Goal: Transaction & Acquisition: Register for event/course

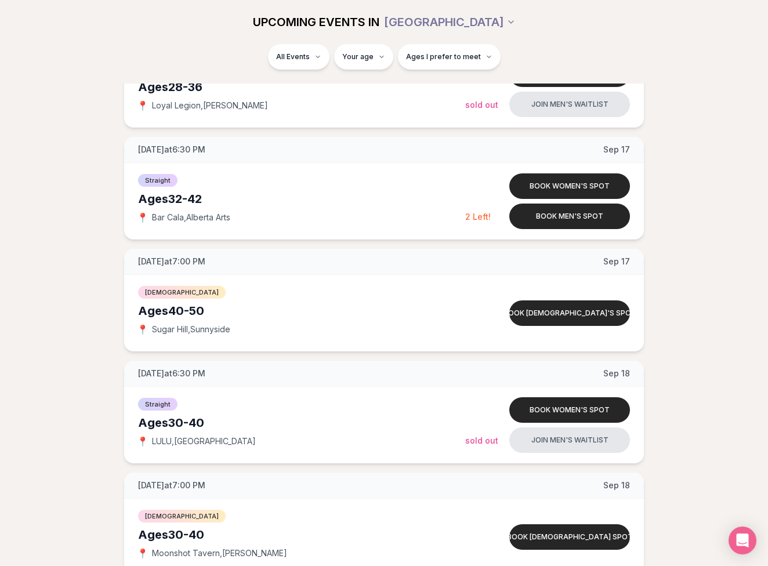
scroll to position [1858, 0]
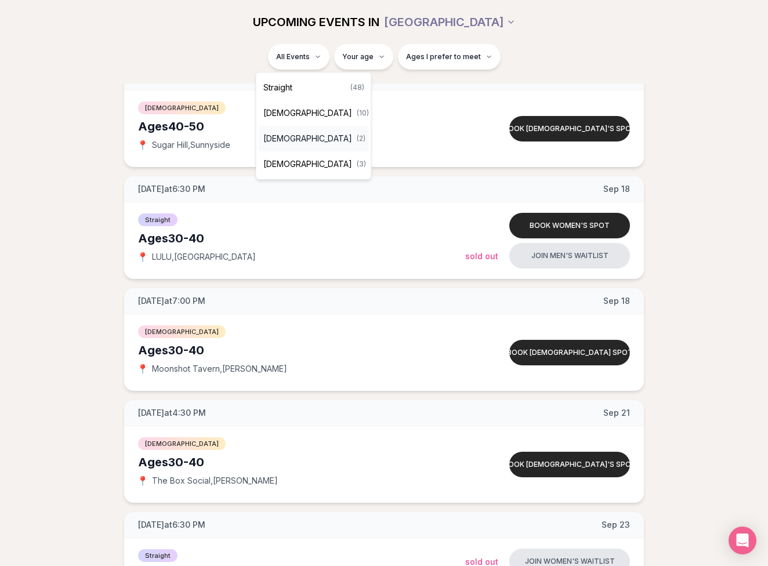
click at [329, 139] on div "[DEMOGRAPHIC_DATA] ( 2 )" at bounding box center [314, 139] width 110 height 26
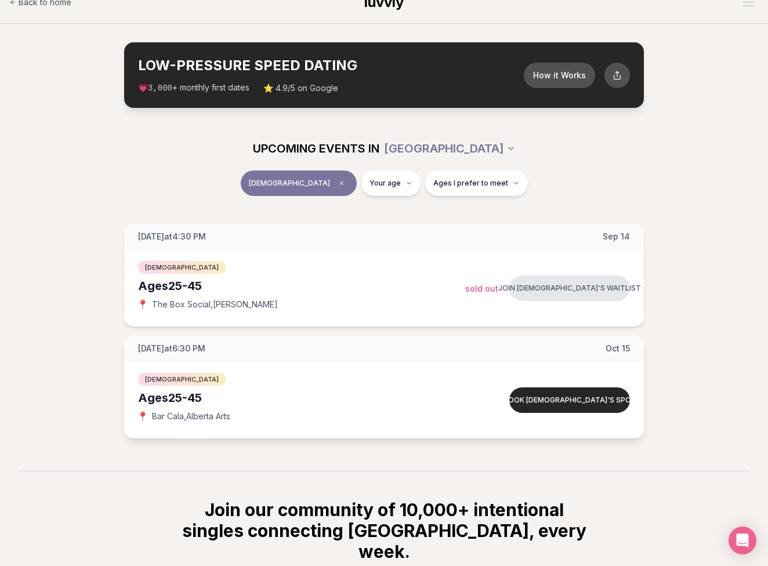
click at [189, 355] on div "[DATE] at 6:30 PM [DATE]" at bounding box center [384, 349] width 520 height 26
click at [207, 407] on div "[DEMOGRAPHIC_DATA] Ages [DEMOGRAPHIC_DATA] 📍 Bar Cala , [GEOGRAPHIC_DATA] Arts" at bounding box center [301, 400] width 327 height 58
click at [571, 404] on button "Book [DEMOGRAPHIC_DATA]'s spot" at bounding box center [570, 401] width 121 height 26
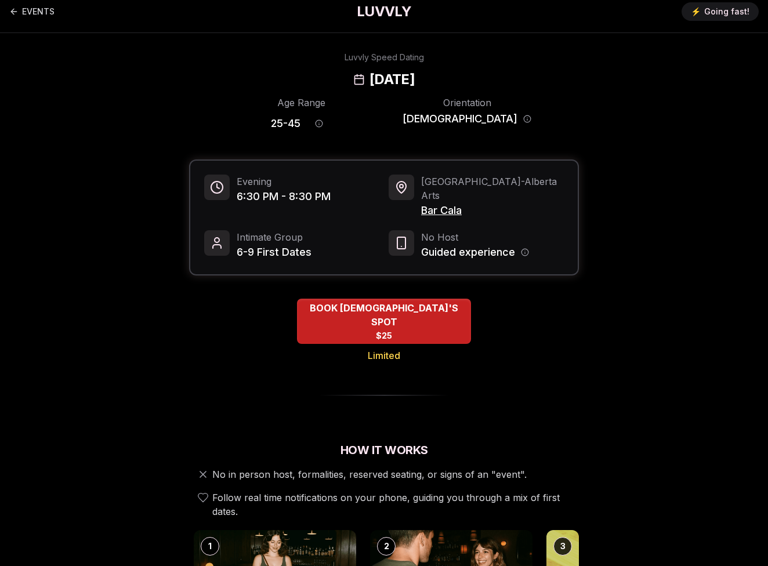
click at [431, 204] on span "Bar Cala" at bounding box center [492, 211] width 143 height 16
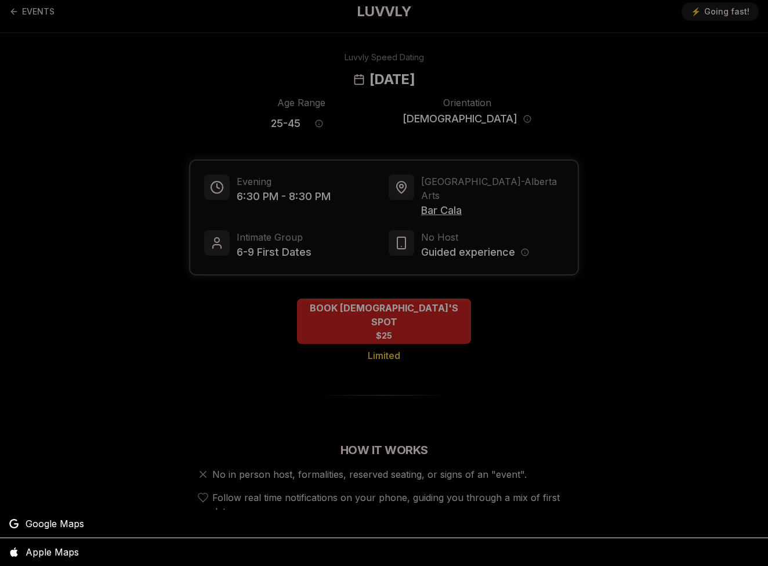
click at [434, 203] on div at bounding box center [384, 283] width 768 height 566
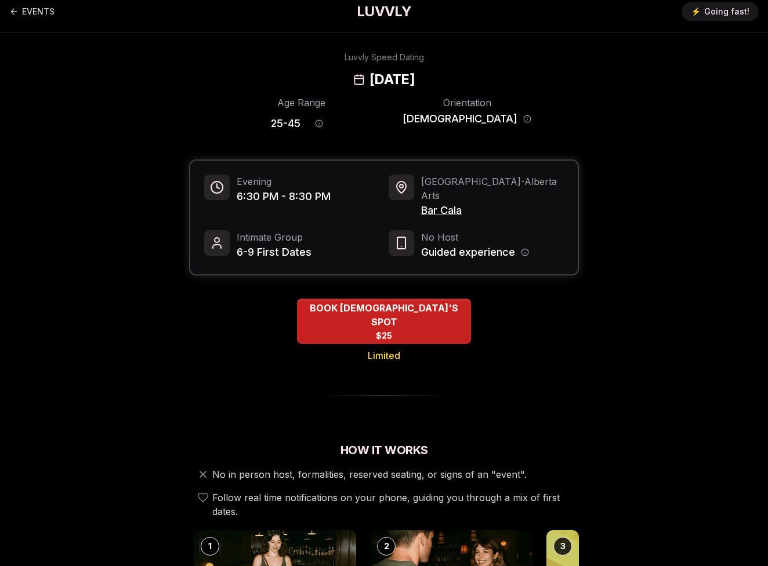
click at [445, 203] on span "Bar Cala" at bounding box center [492, 211] width 143 height 16
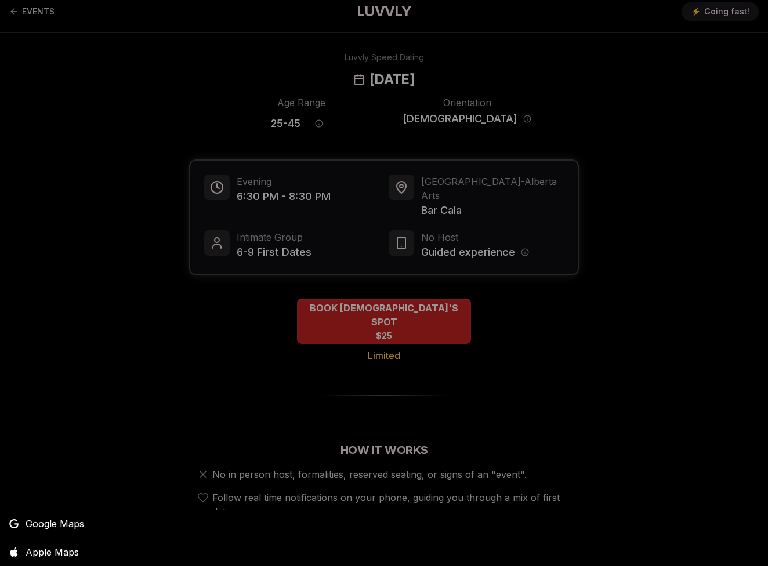
click at [583, 268] on div at bounding box center [384, 283] width 768 height 566
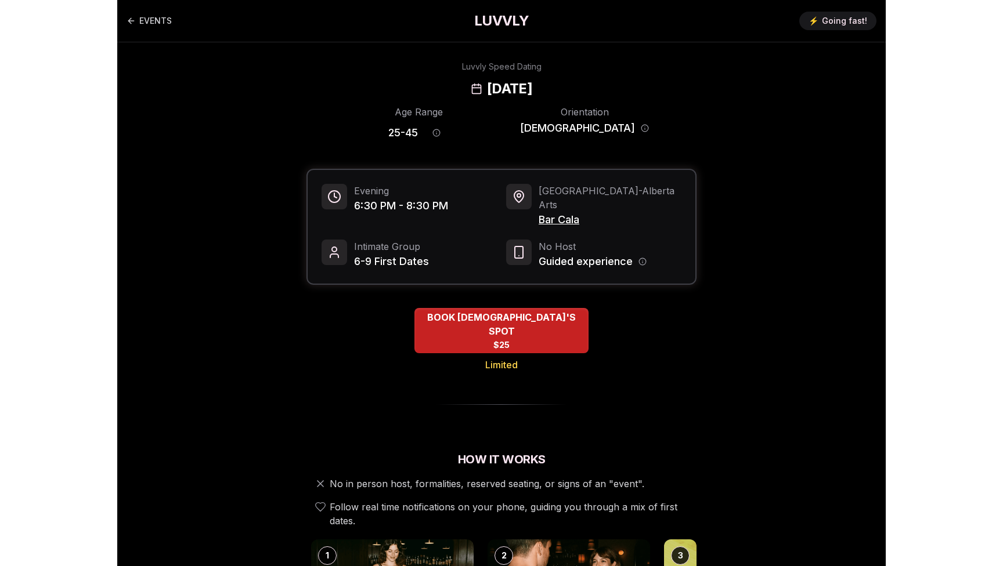
scroll to position [0, 0]
